Goal: Task Accomplishment & Management: Complete application form

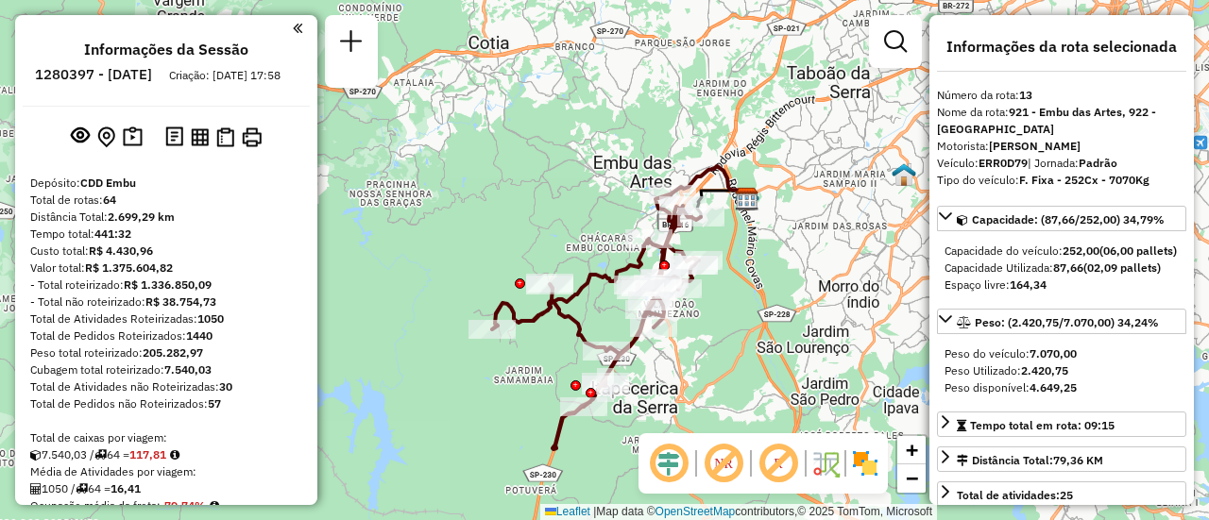
select select "**********"
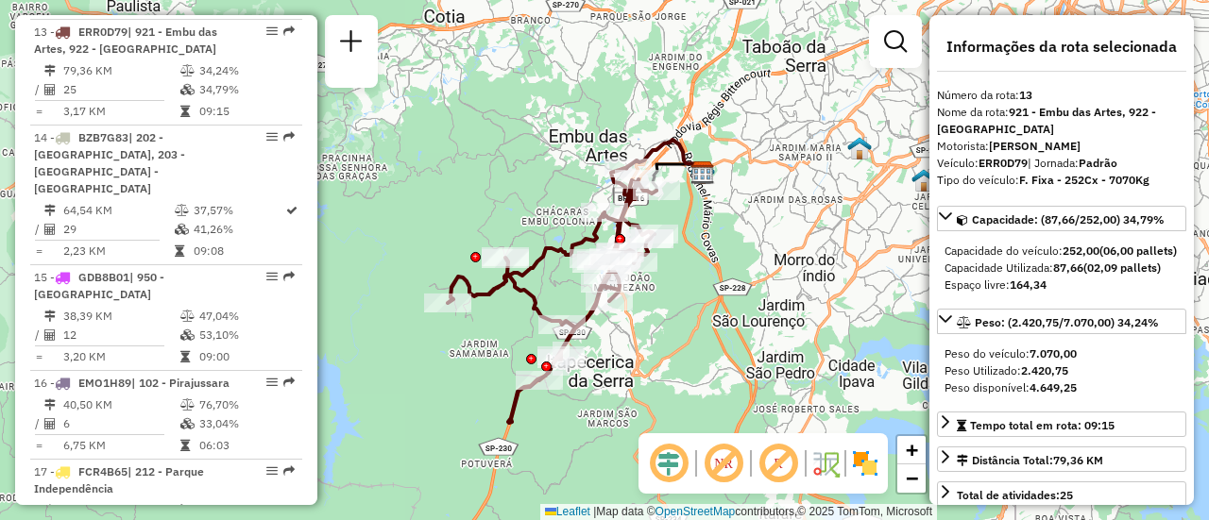
drag, startPoint x: 533, startPoint y: 162, endPoint x: 802, endPoint y: 376, distance: 344.2
click at [489, 133] on div "Janela de atendimento Grade de atendimento Capacidade Transportadoras Veículos …" at bounding box center [604, 260] width 1209 height 520
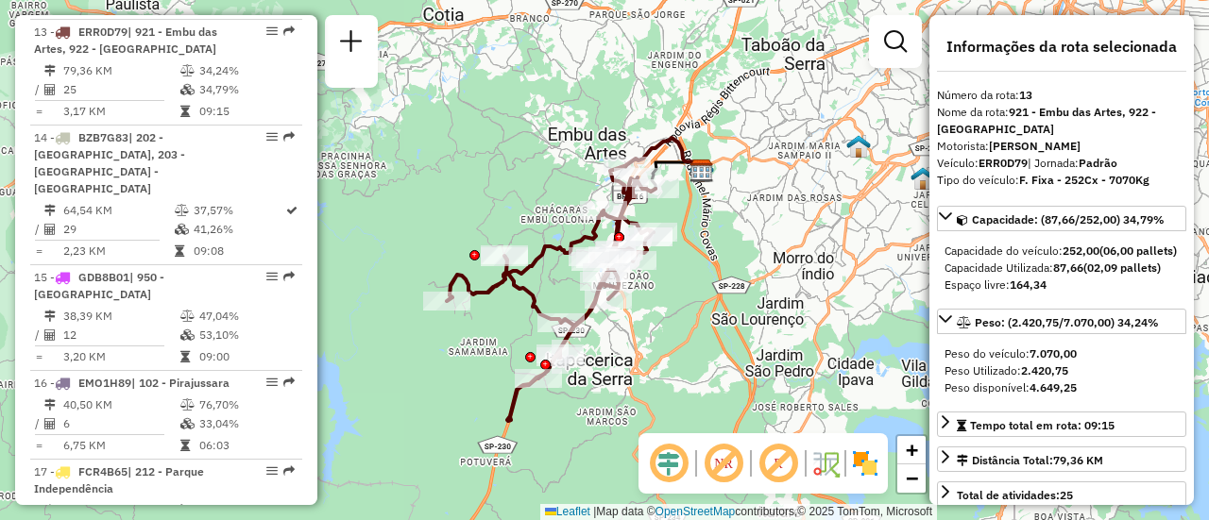
click at [868, 469] on img at bounding box center [865, 464] width 30 height 30
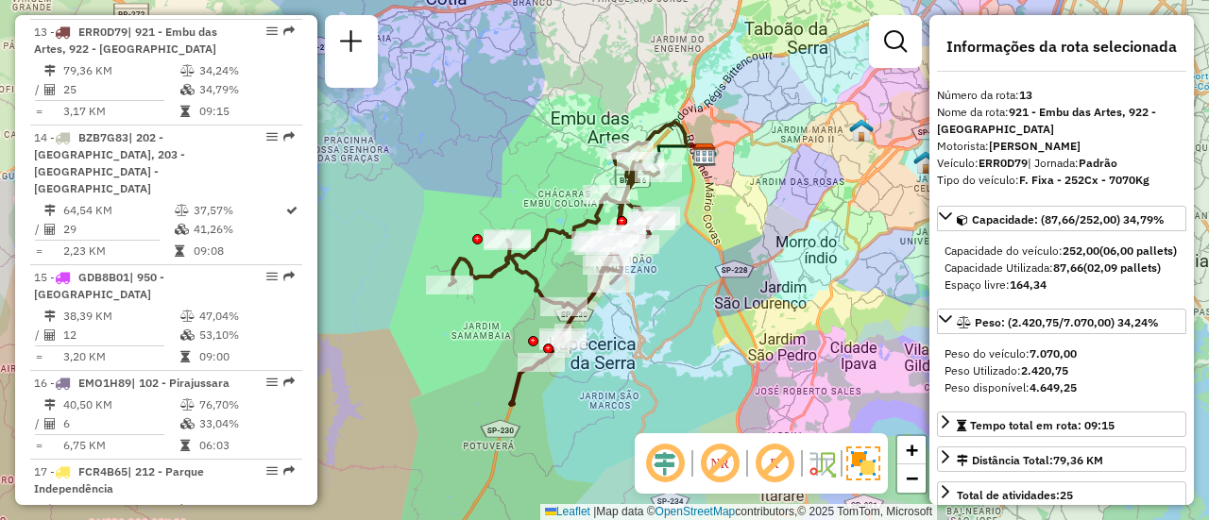
drag, startPoint x: 702, startPoint y: 292, endPoint x: 706, endPoint y: 238, distance: 54.0
click at [706, 238] on div "Janela de atendimento Grade de atendimento Capacidade Transportadoras Veículos …" at bounding box center [604, 260] width 1209 height 520
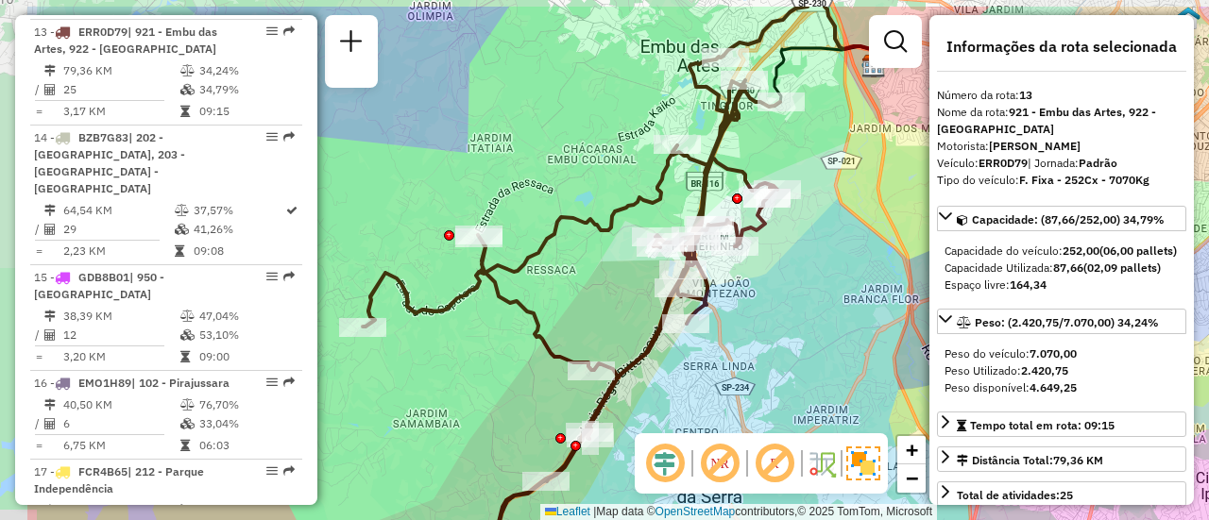
drag, startPoint x: 656, startPoint y: 211, endPoint x: 806, endPoint y: 267, distance: 159.6
click at [806, 267] on div "Janela de atendimento Grade de atendimento Capacidade Transportadoras Veículos …" at bounding box center [604, 260] width 1209 height 520
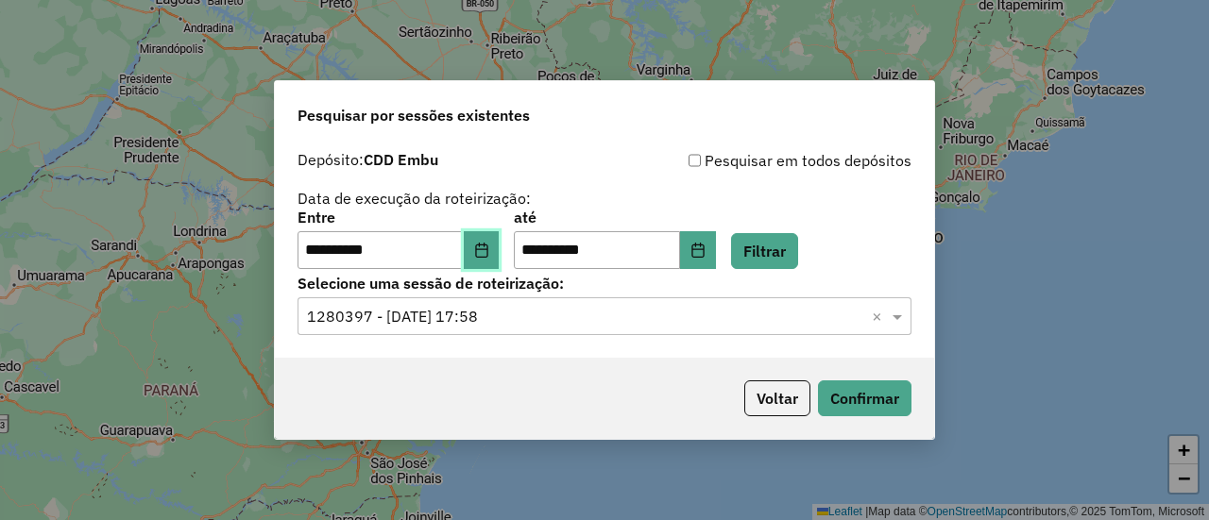
click at [500, 245] on button "Choose Date" at bounding box center [482, 250] width 36 height 38
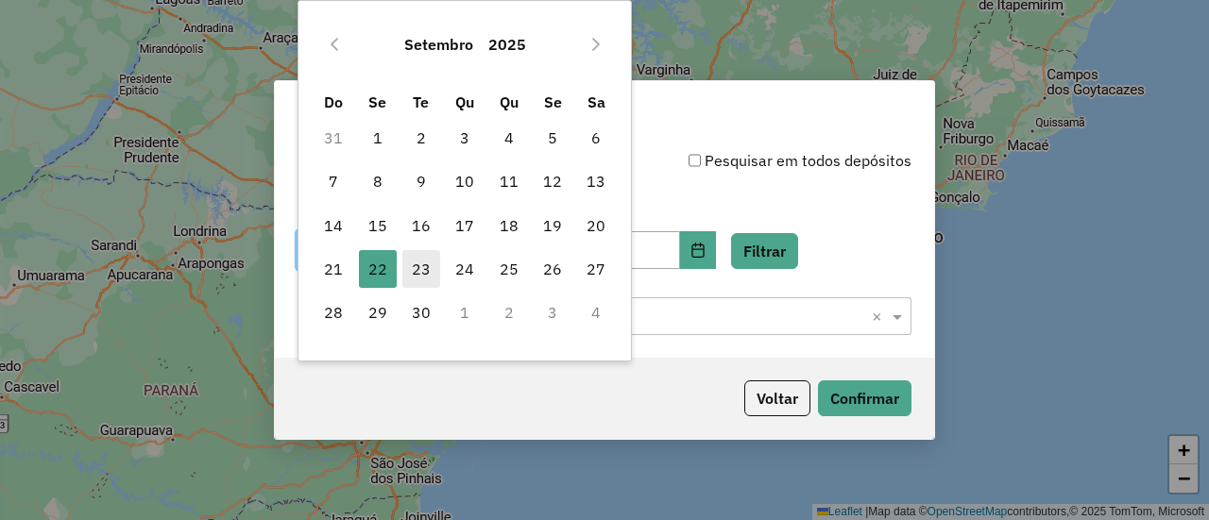
click at [423, 277] on span "23" at bounding box center [421, 269] width 38 height 38
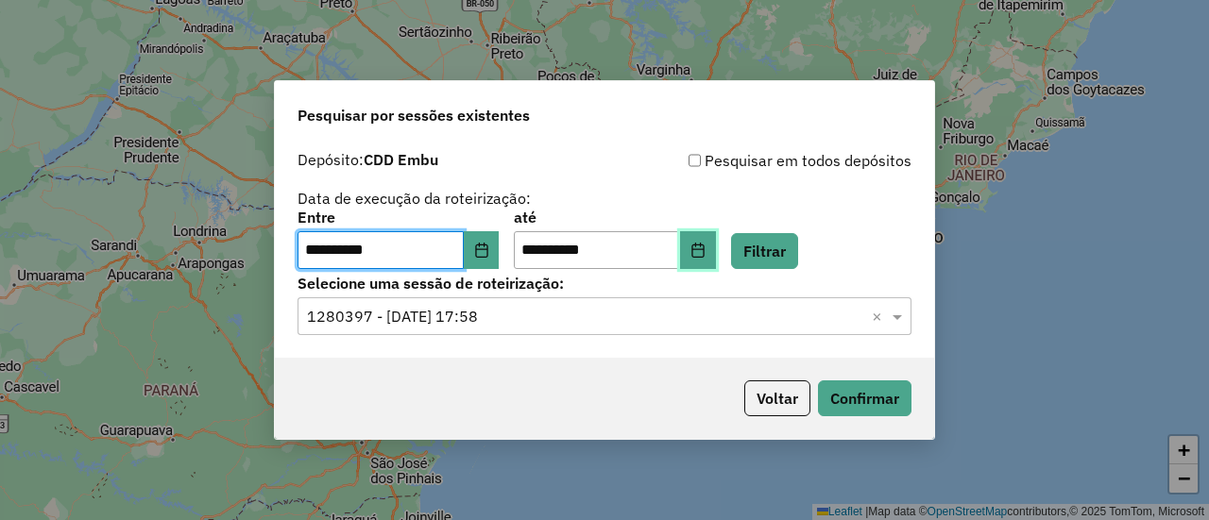
click at [706, 252] on icon "Choose Date" at bounding box center [697, 250] width 15 height 15
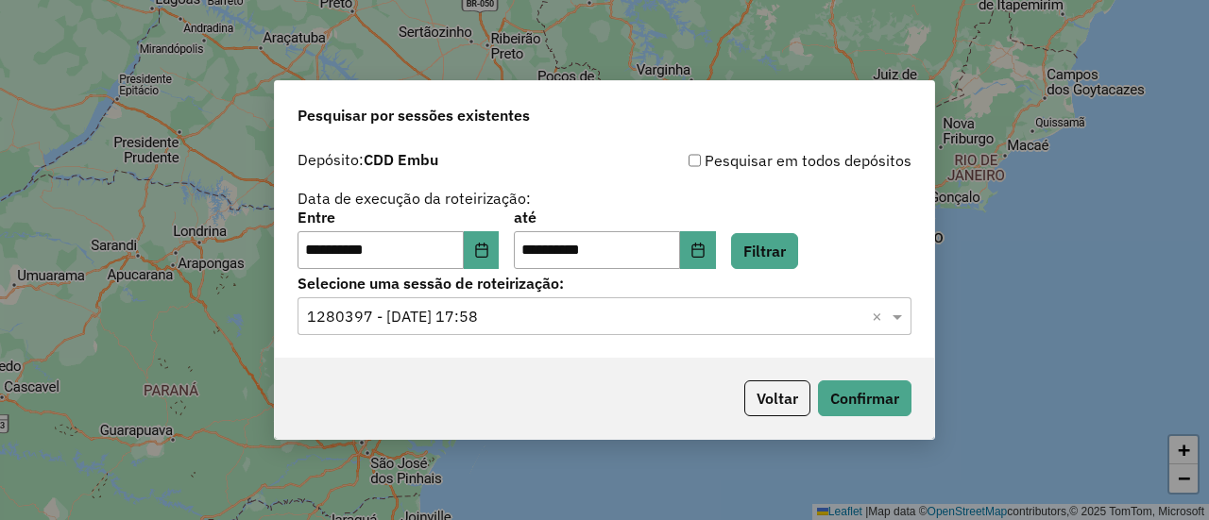
click at [873, 231] on div "**********" at bounding box center [605, 240] width 614 height 59
click at [798, 254] on button "Filtrar" at bounding box center [764, 251] width 67 height 36
click at [435, 316] on input "text" at bounding box center [585, 317] width 557 height 23
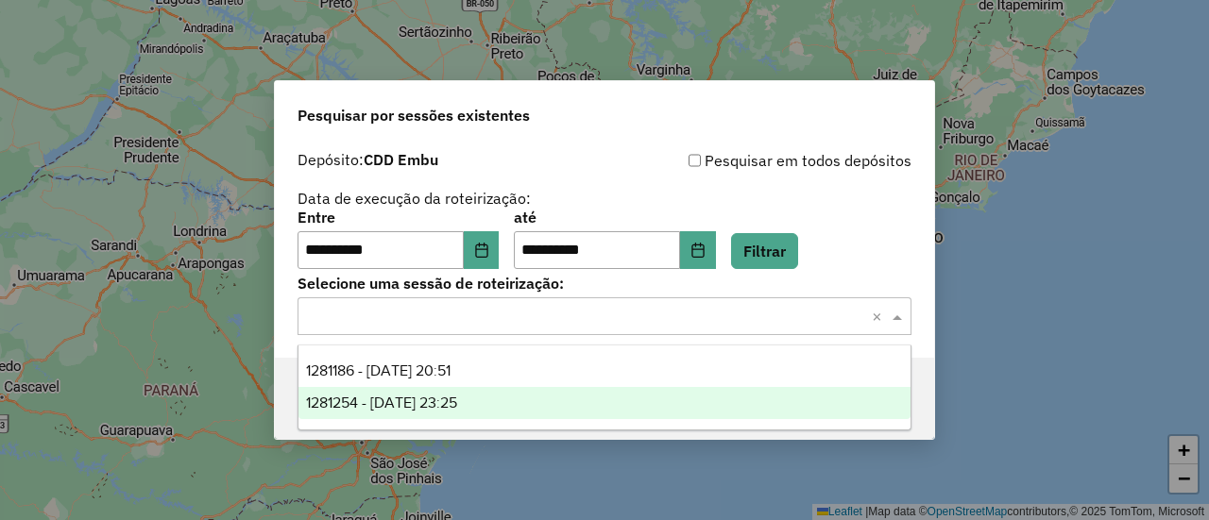
click at [436, 375] on span "1281186 - 23/09/2025 20:51" at bounding box center [378, 371] width 145 height 16
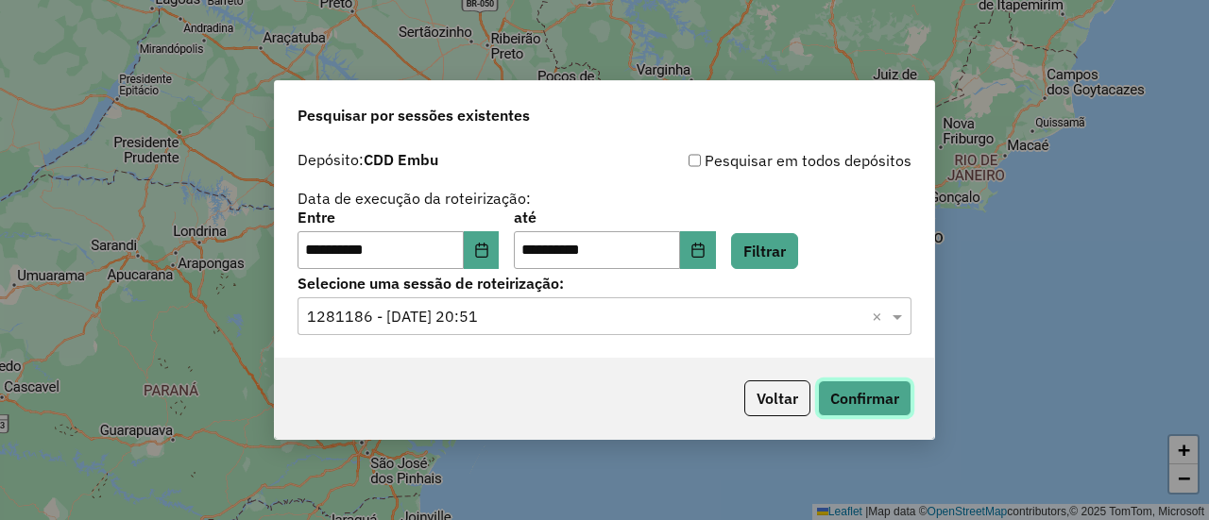
click at [861, 389] on button "Confirmar" at bounding box center [865, 399] width 94 height 36
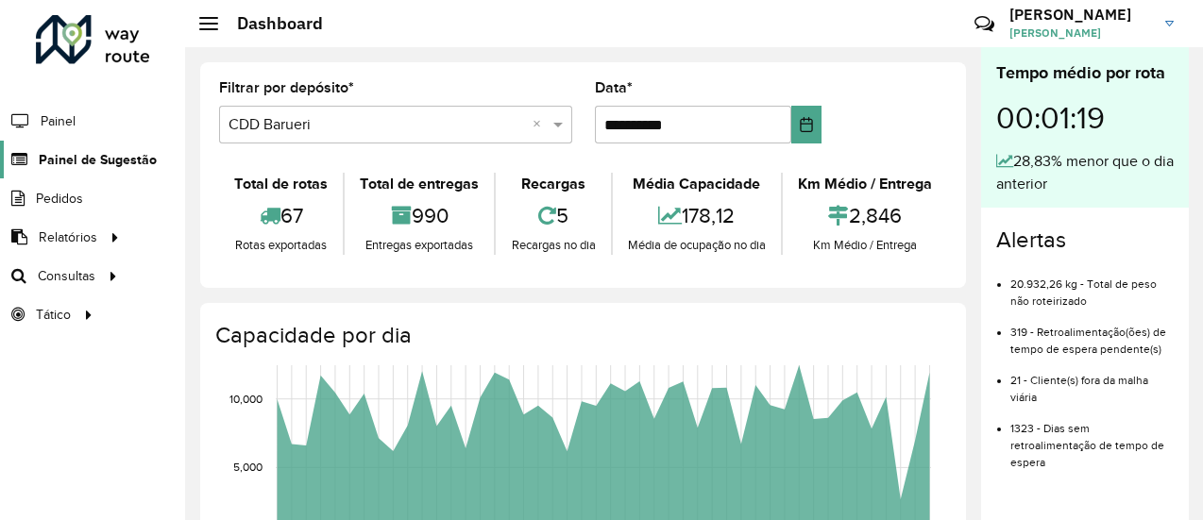
click at [101, 160] on span "Painel de Sugestão" at bounding box center [98, 160] width 118 height 20
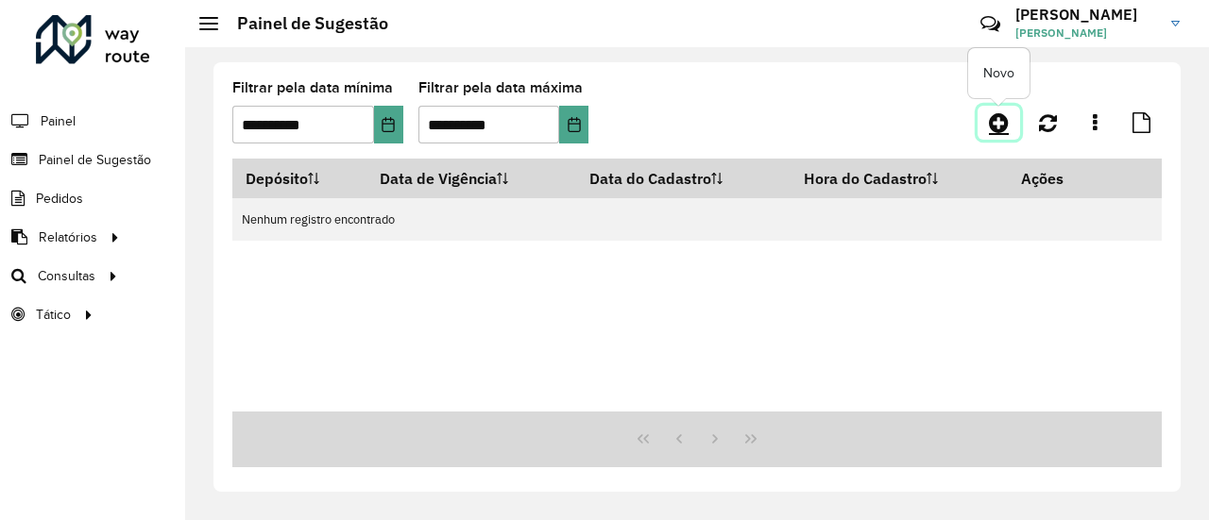
click at [996, 130] on icon at bounding box center [999, 122] width 20 height 23
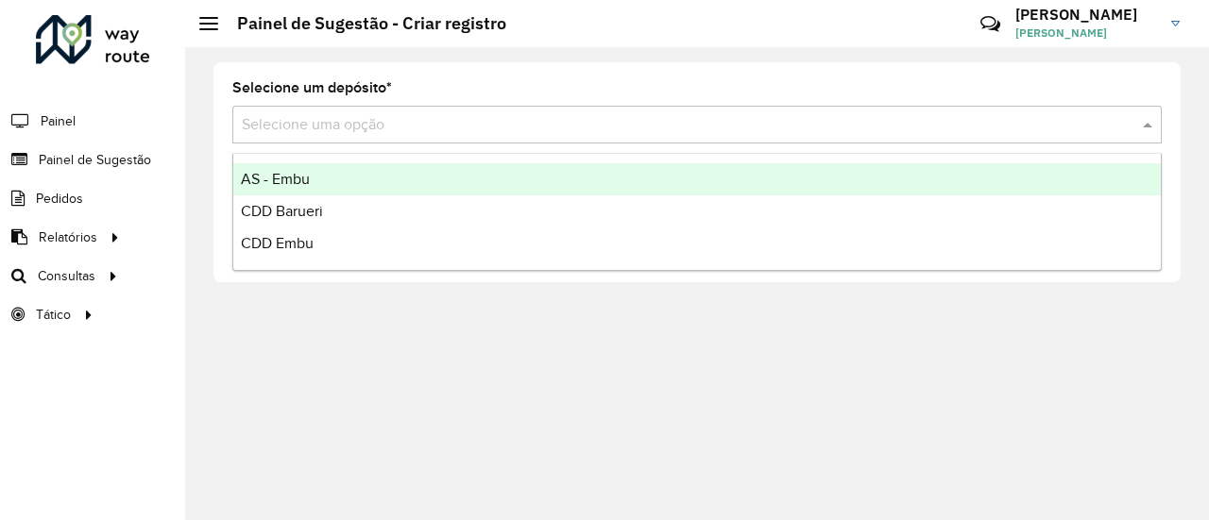
click at [330, 127] on input "text" at bounding box center [678, 125] width 873 height 23
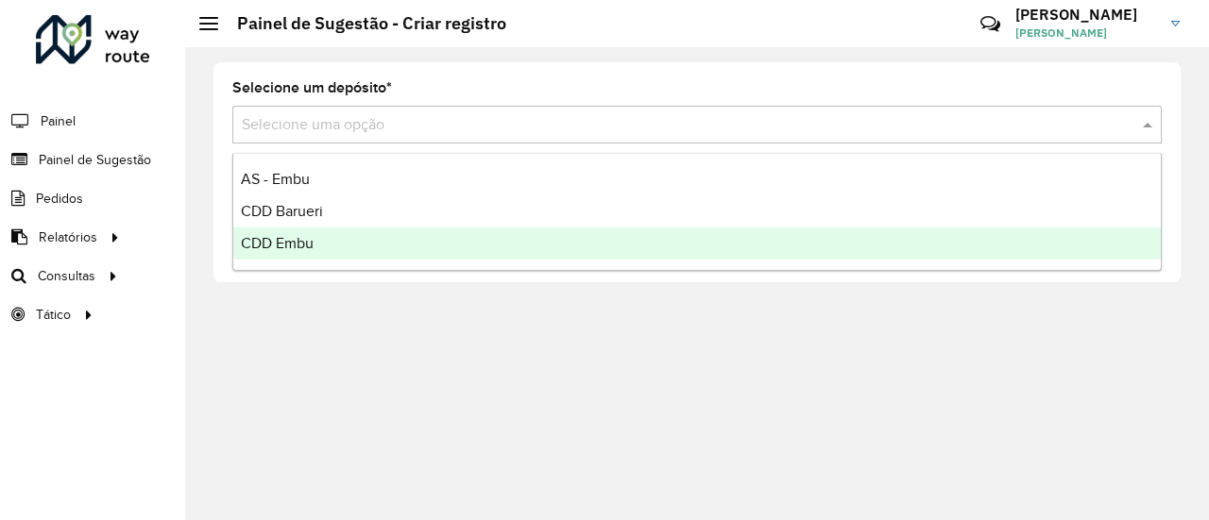
click at [274, 236] on span "CDD Embu" at bounding box center [277, 243] width 73 height 16
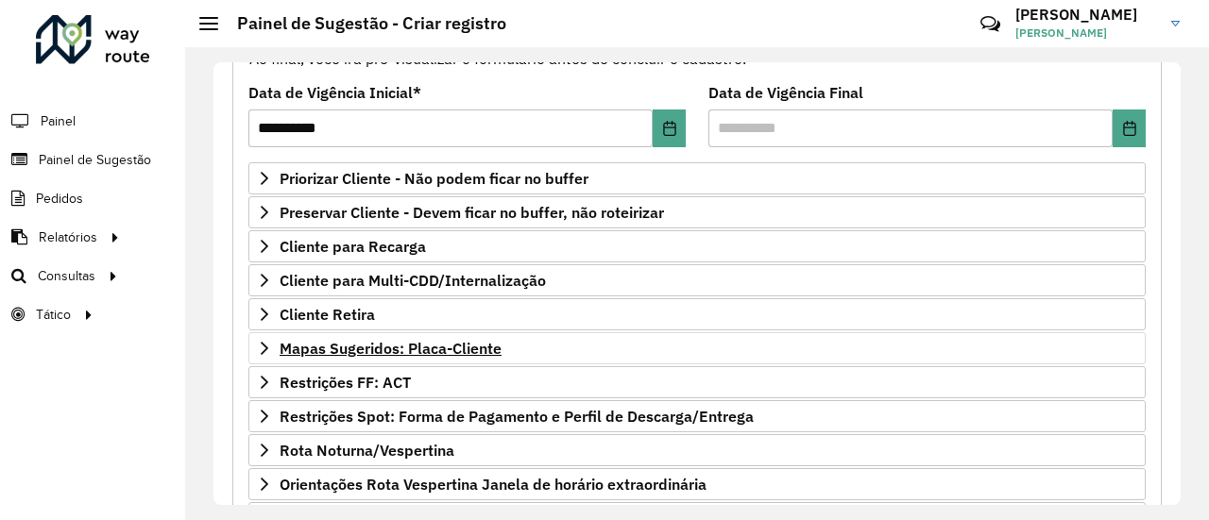
scroll to position [283, 0]
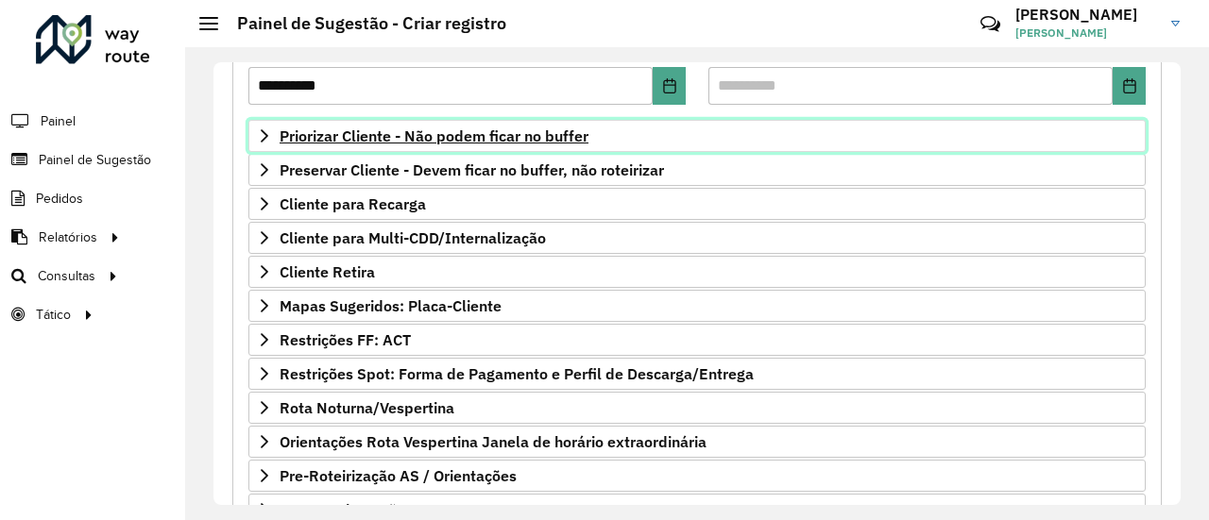
click at [436, 136] on span "Priorizar Cliente - Não podem ficar no buffer" at bounding box center [434, 135] width 309 height 15
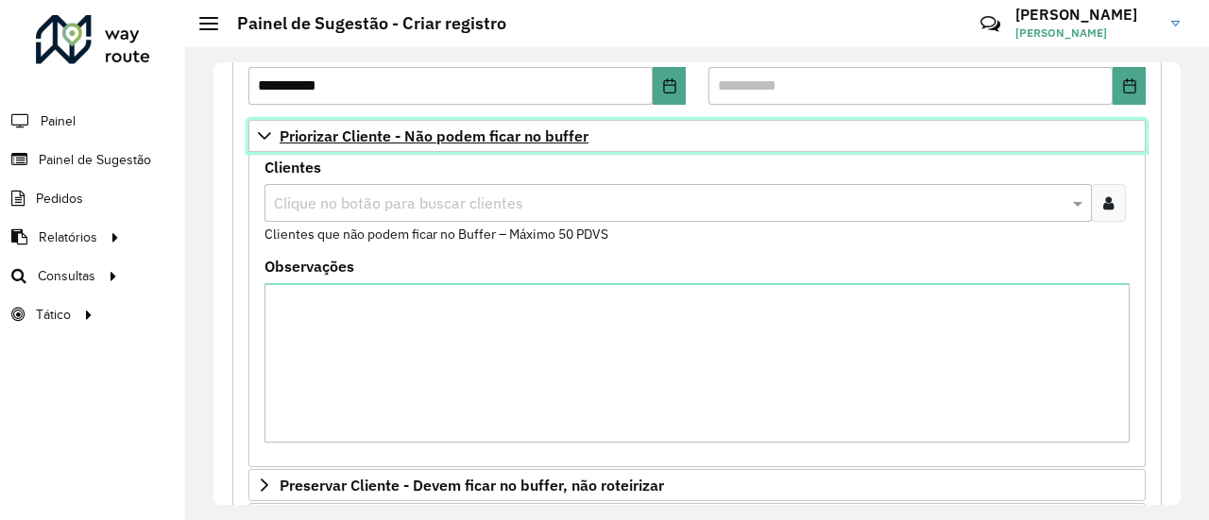
click at [436, 136] on span "Priorizar Cliente - Não podem ficar no buffer" at bounding box center [434, 135] width 309 height 15
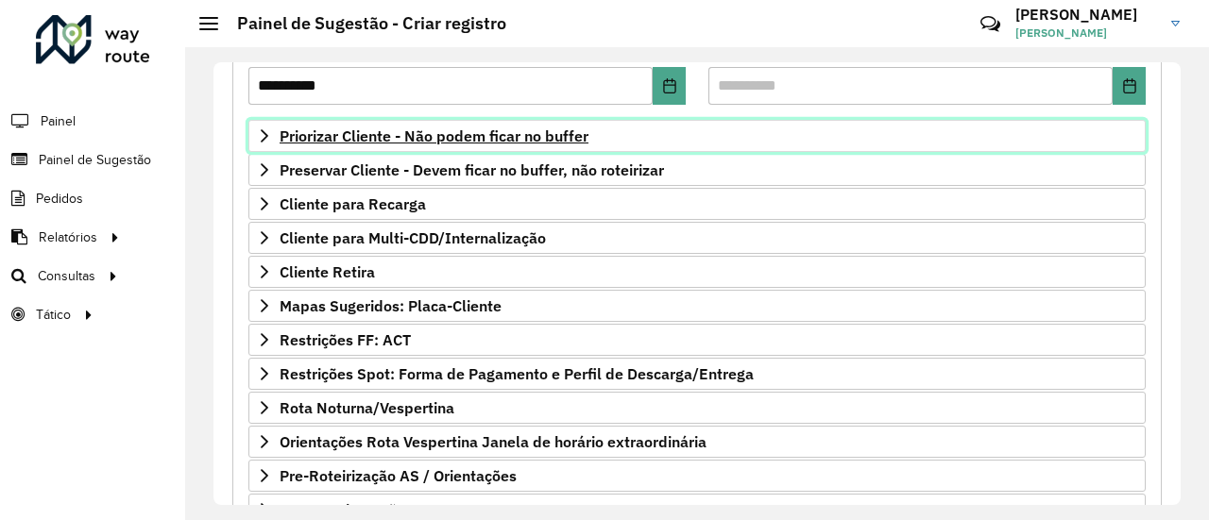
click at [419, 142] on span "Priorizar Cliente - Não podem ficar no buffer" at bounding box center [434, 135] width 309 height 15
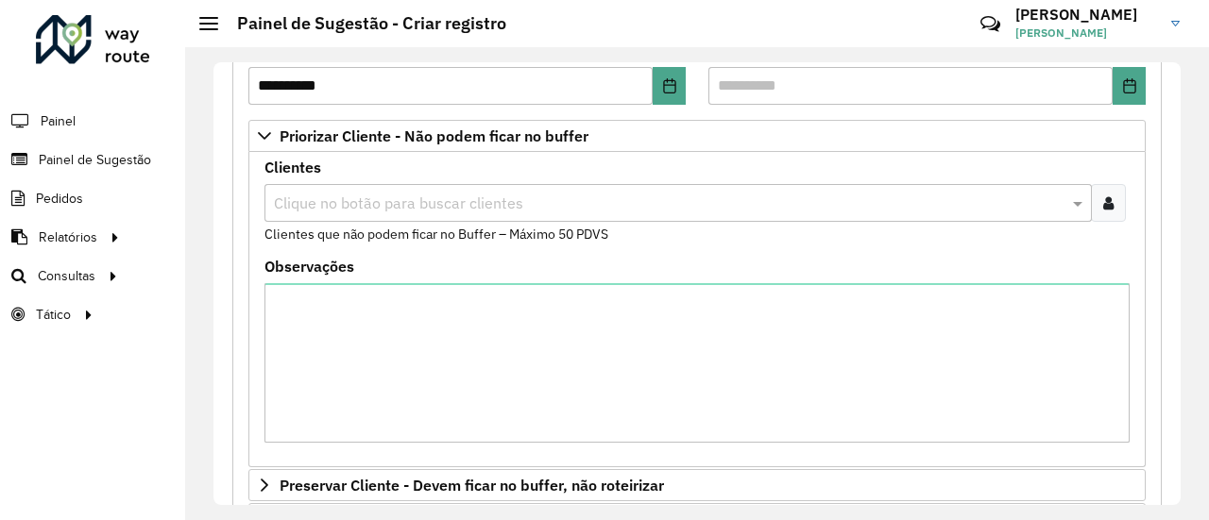
click at [1111, 192] on div at bounding box center [1108, 203] width 35 height 38
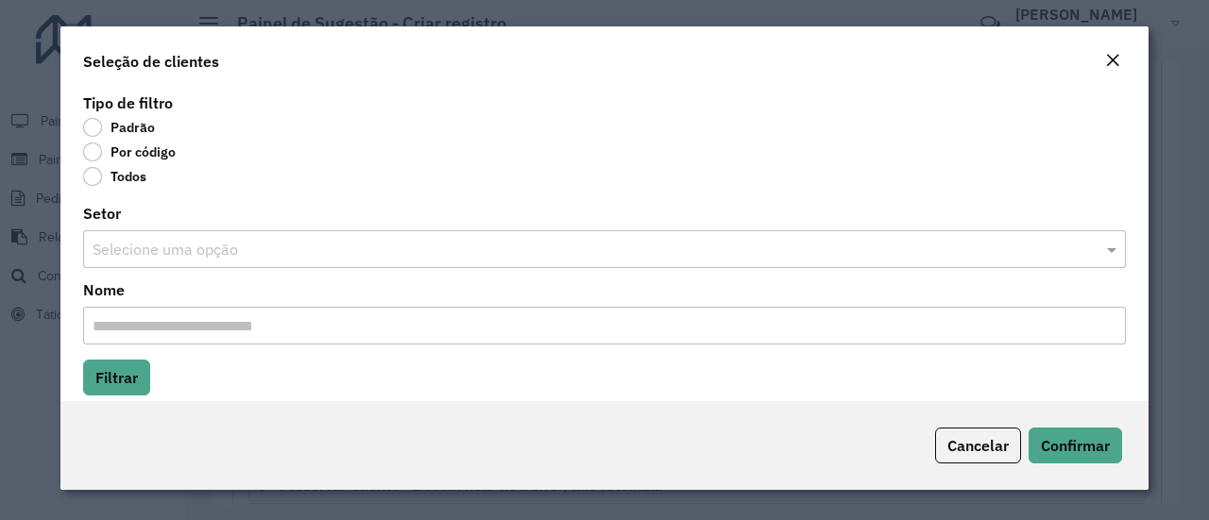
click at [91, 152] on label "Por código" at bounding box center [129, 152] width 93 height 19
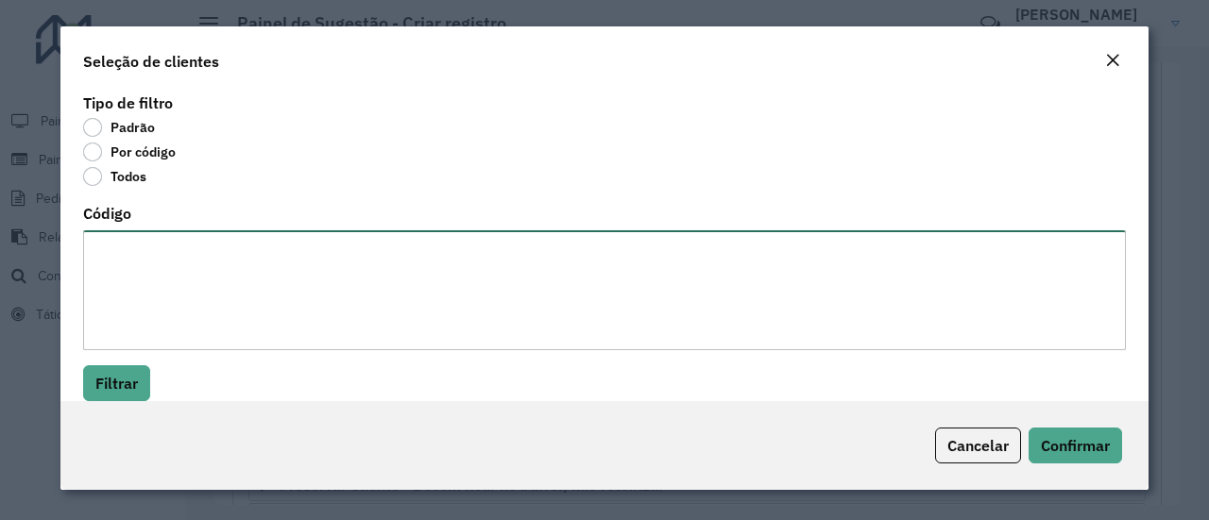
click at [136, 284] on textarea "Código" at bounding box center [604, 290] width 1043 height 120
paste textarea "*****"
type textarea "*****"
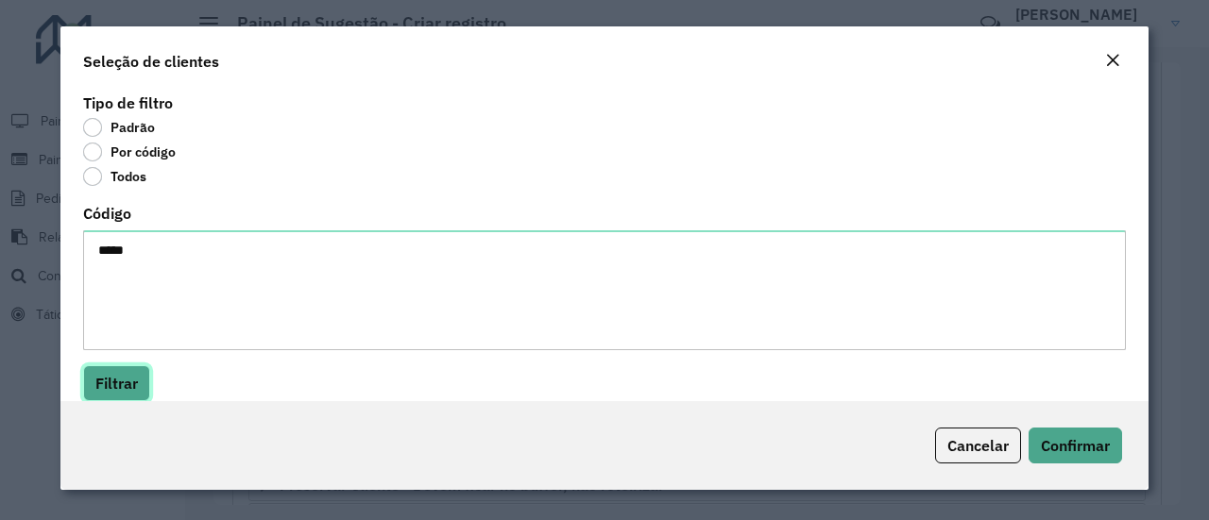
click at [128, 396] on button "Filtrar" at bounding box center [116, 384] width 67 height 36
click at [230, 385] on hb-field-button "Filtrar" at bounding box center [604, 384] width 1043 height 36
click at [285, 379] on hb-field-button "Filtrar" at bounding box center [604, 384] width 1043 height 36
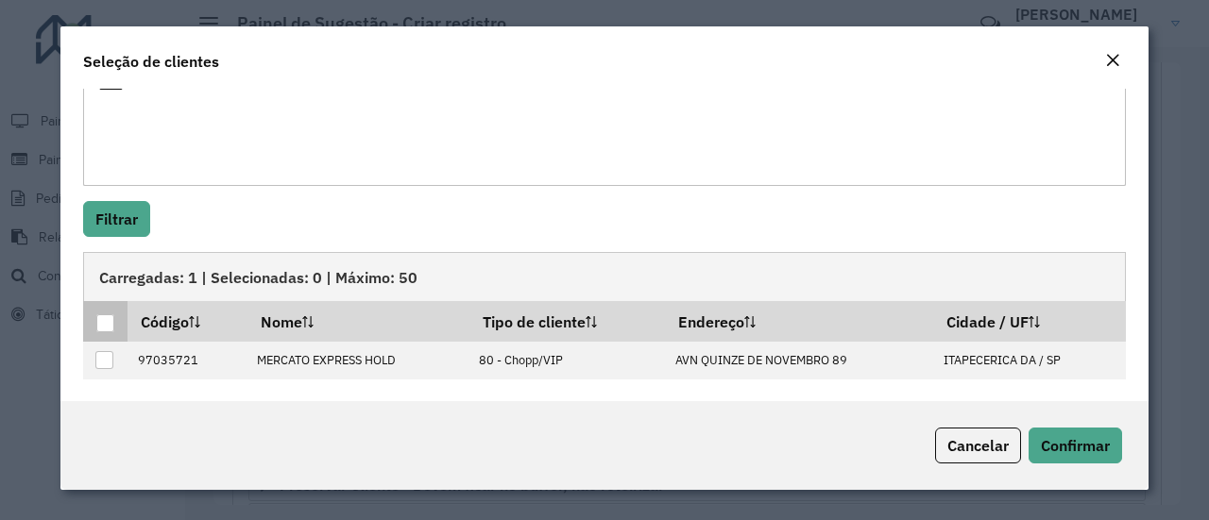
click at [104, 322] on div at bounding box center [105, 324] width 18 height 18
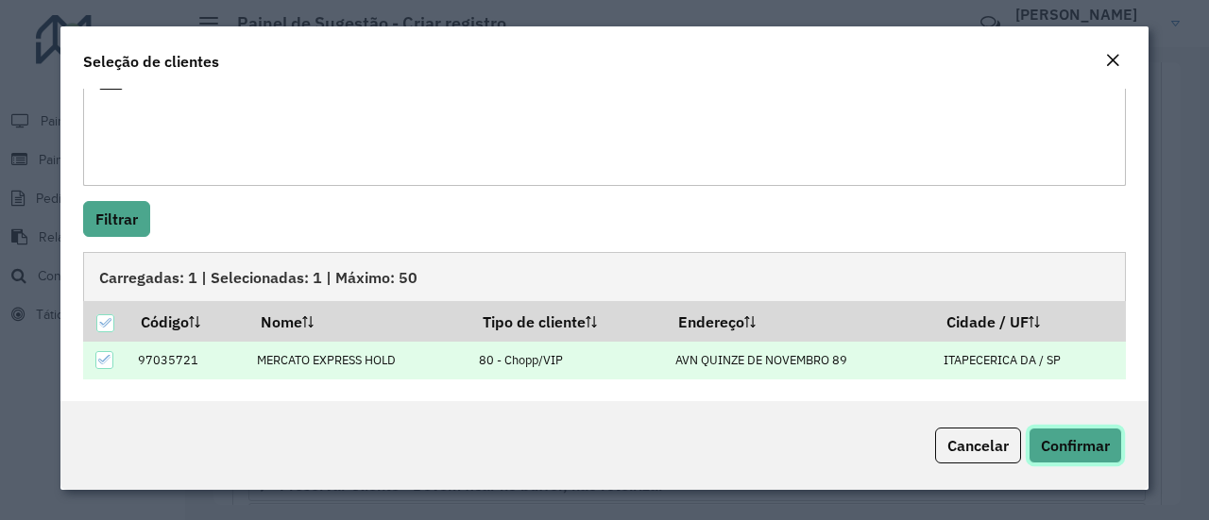
click at [1071, 435] on button "Confirmar" at bounding box center [1076, 446] width 94 height 36
